Goal: Transaction & Acquisition: Purchase product/service

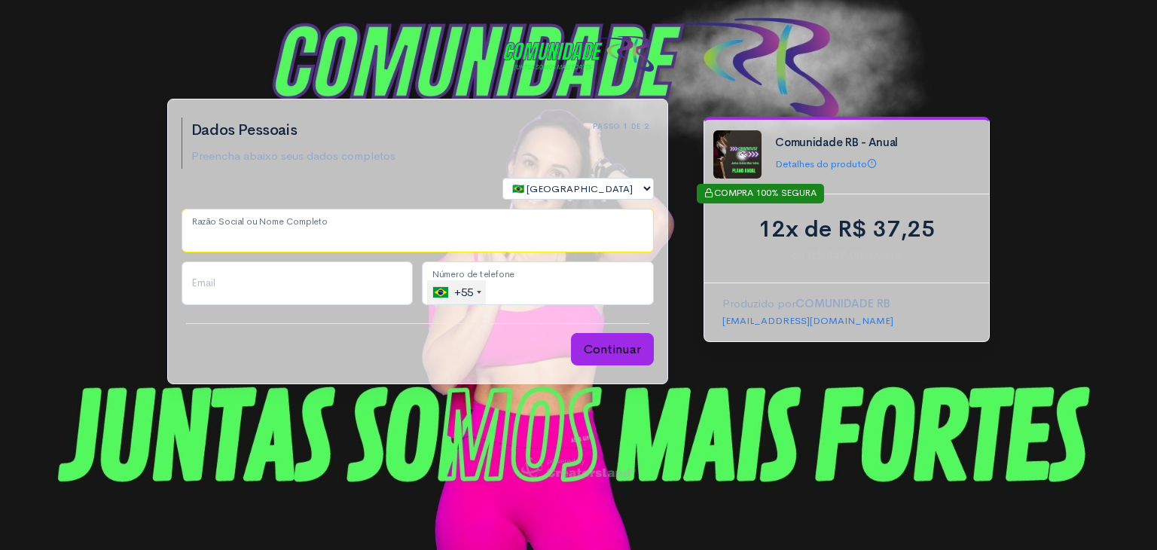
click at [499, 246] on input "Razão Social ou Nome Completo" at bounding box center [418, 231] width 472 height 44
type input "m"
type input "[PERSON_NAME] [PERSON_NAME]"
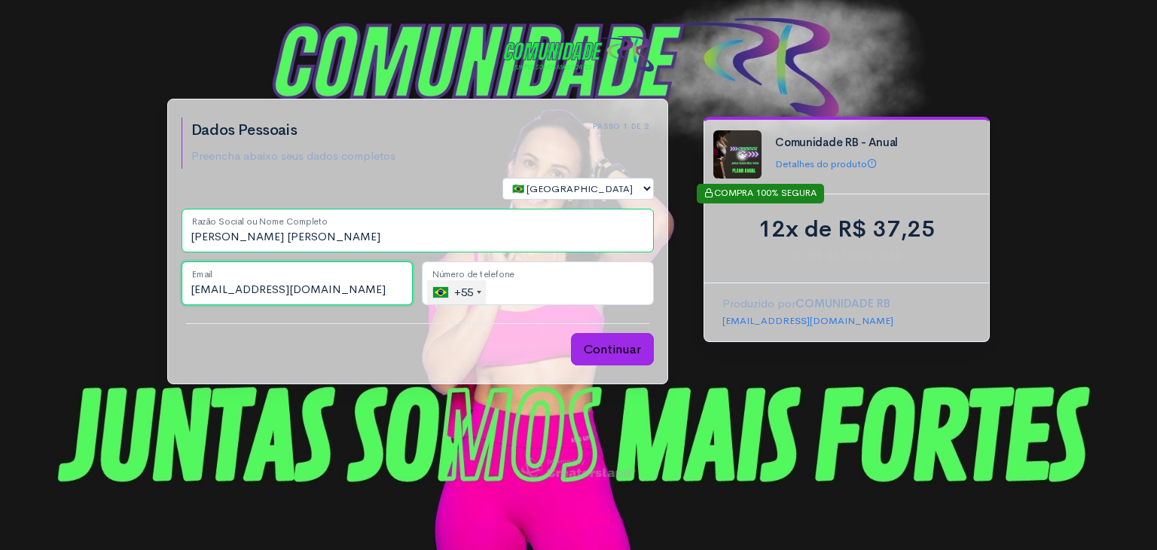
type input "[EMAIL_ADDRESS][DOMAIN_NAME]"
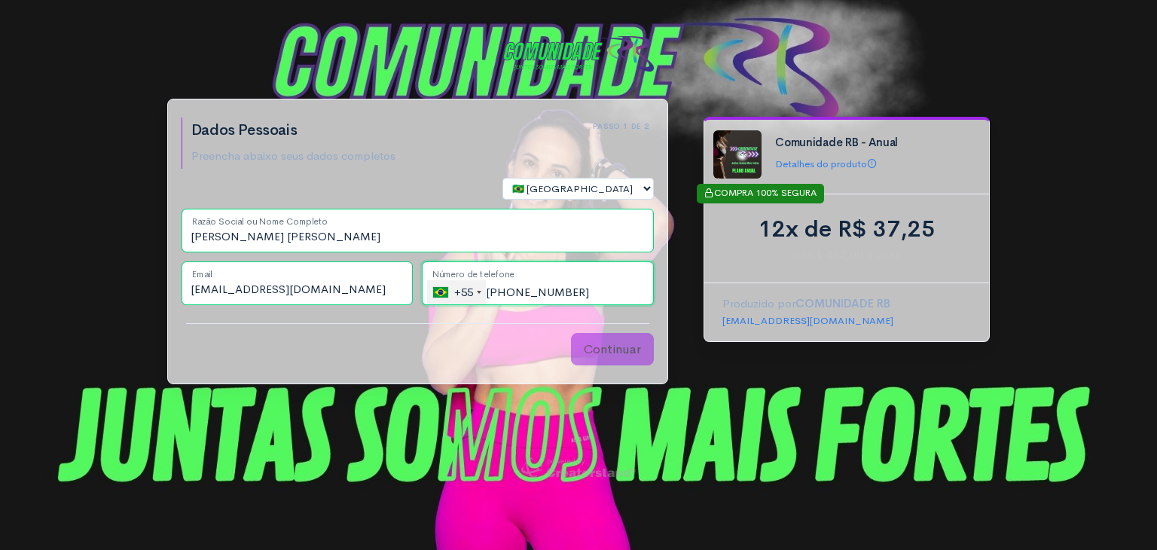
type input "[PHONE_NUMBER]"
click at [615, 342] on button "Continuar" at bounding box center [612, 349] width 83 height 33
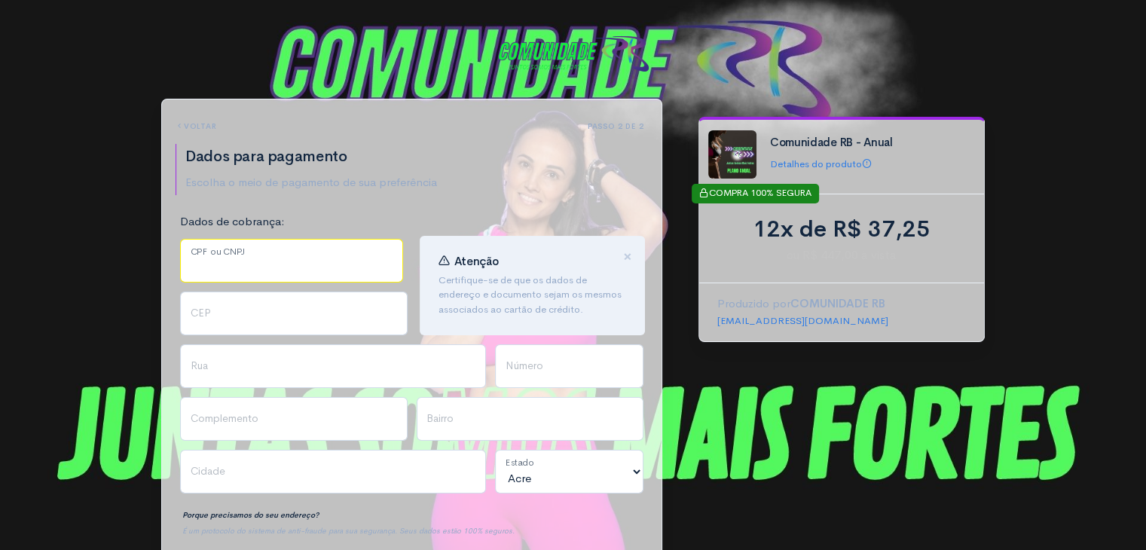
click at [281, 254] on input "CPF ou CNPJ" at bounding box center [291, 261] width 223 height 44
click at [15, 123] on div "step 1 step 1 Passo 1 de 2 Dados Pessoais Preencha abaixo seus dados completos …" at bounding box center [573, 539] width 1146 height 1079
click at [230, 263] on input "CPF ou CNPJ" at bounding box center [291, 261] width 223 height 44
type input "063.329.579-56"
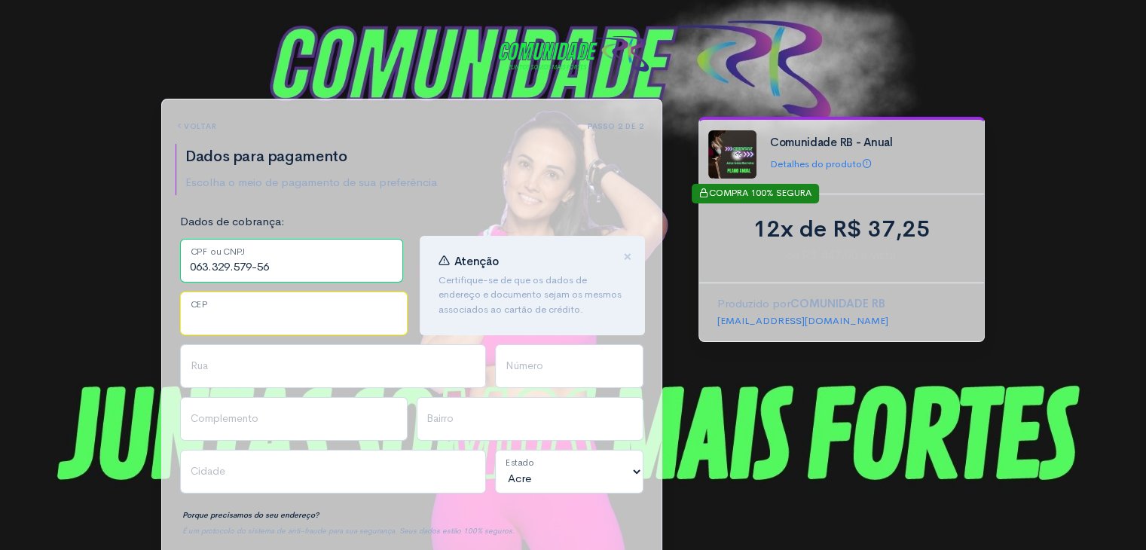
click at [235, 314] on input "CEP" at bounding box center [293, 313] width 227 height 44
type input "86050450"
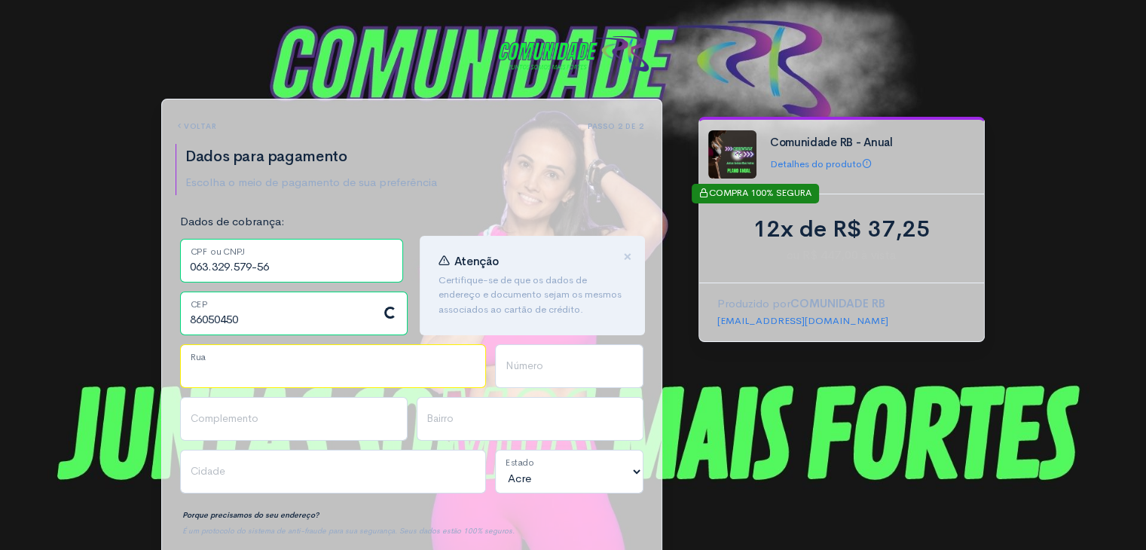
type input "[GEOGRAPHIC_DATA][PERSON_NAME]"
type input "Gleba Fazenda Palhano"
type input "Londrina"
select select "PR"
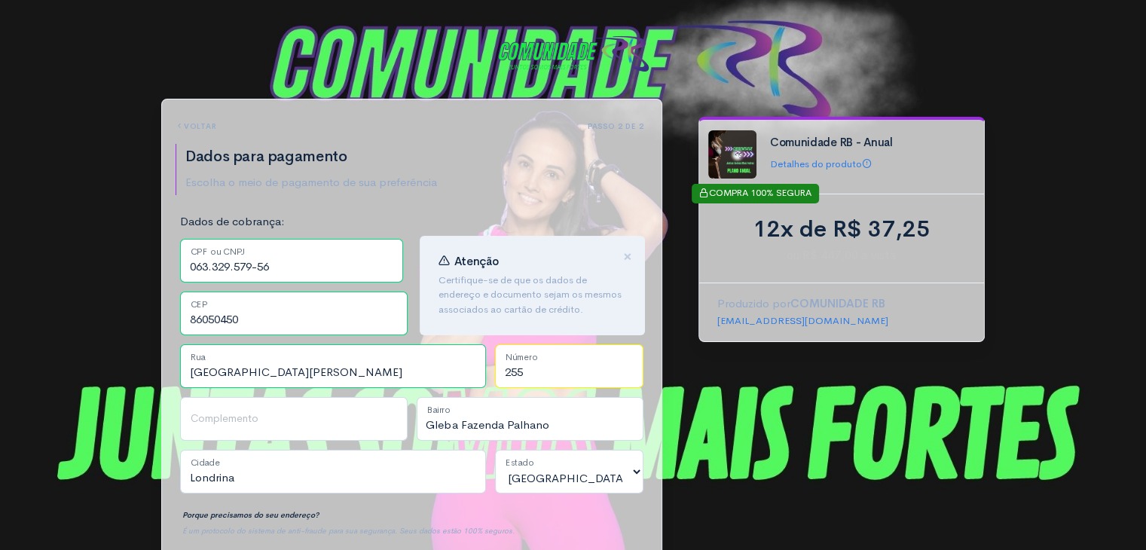
type input "255"
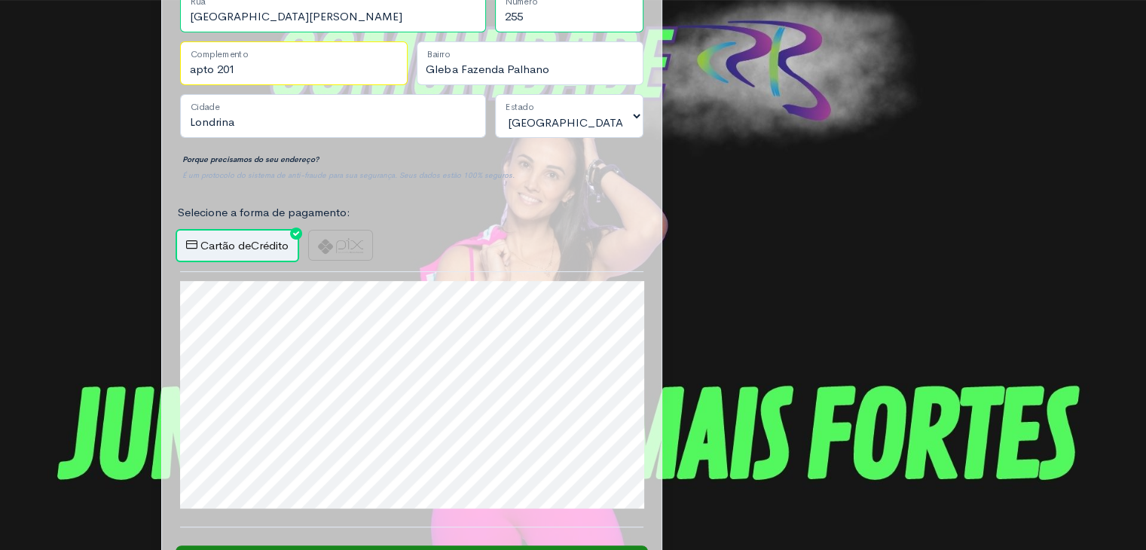
scroll to position [359, 0]
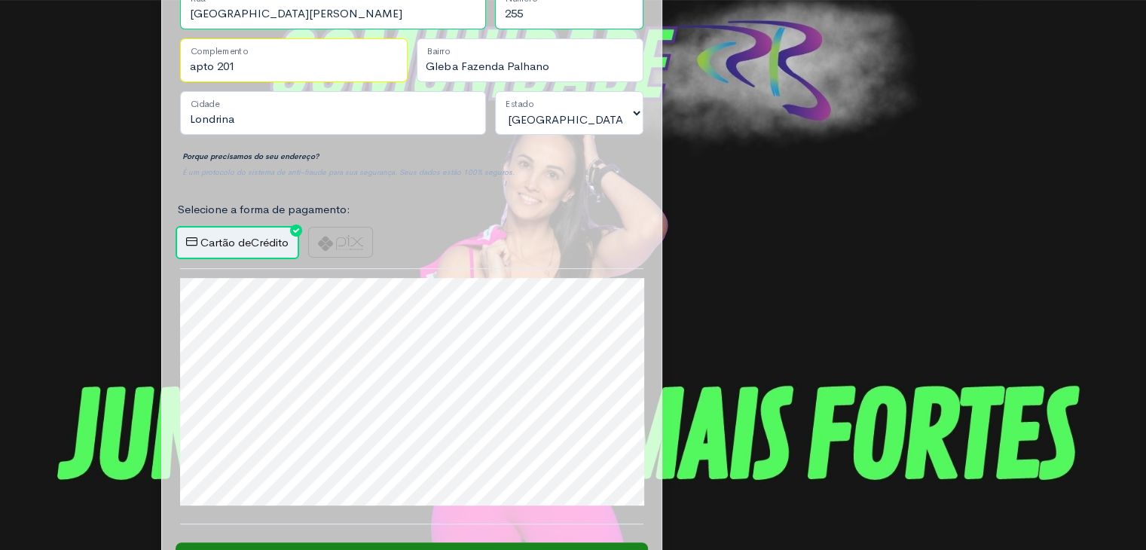
type input "apto 201"
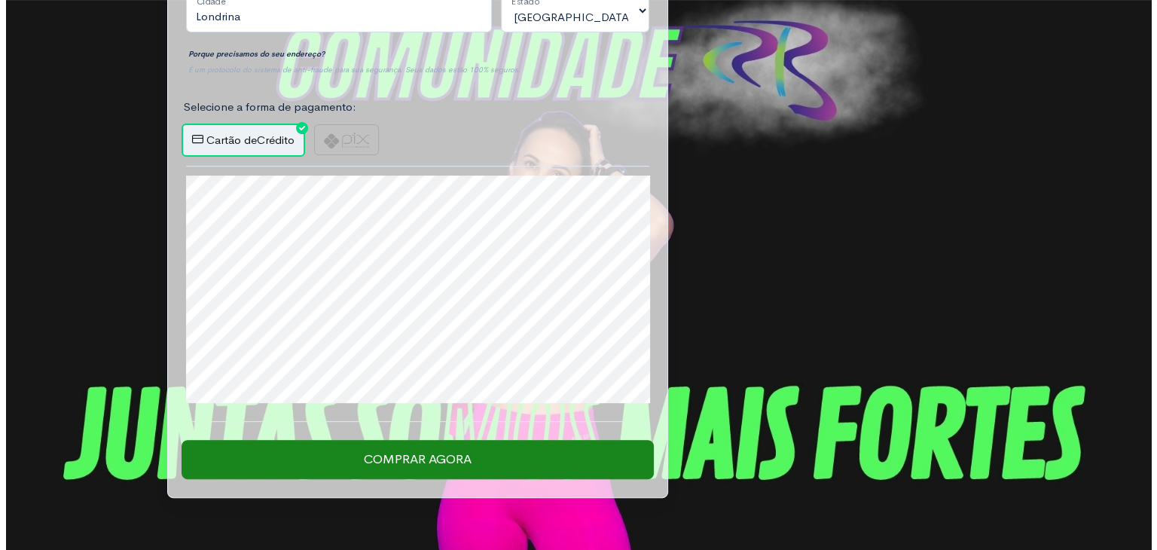
scroll to position [476, 0]
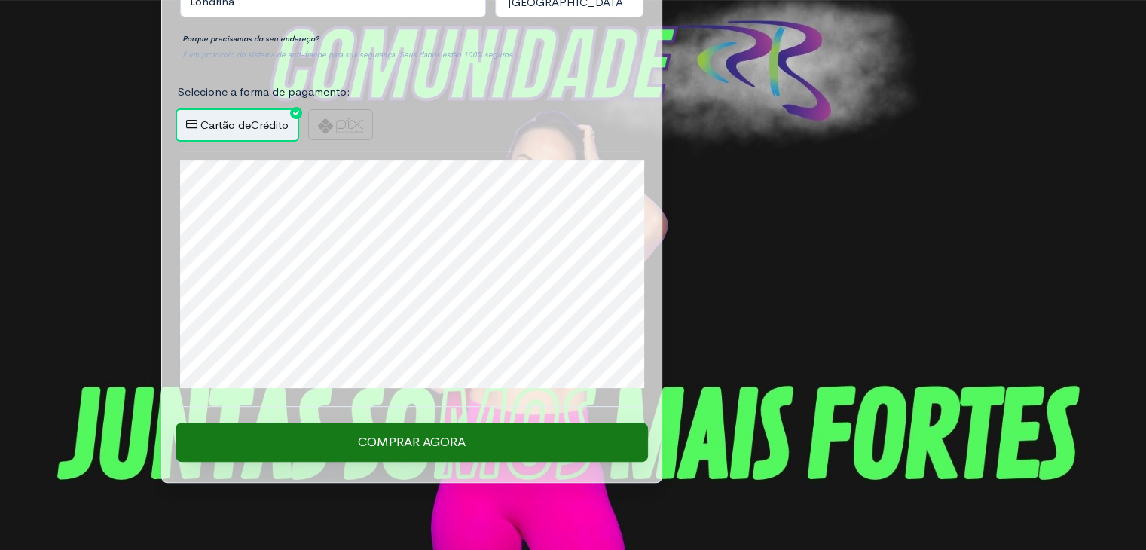
click at [443, 438] on input "Comprar Agora" at bounding box center [411, 442] width 472 height 39
